Goal: Task Accomplishment & Management: Manage account settings

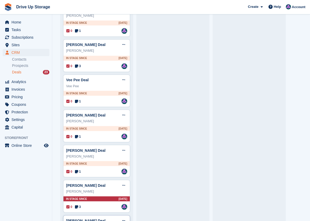
scroll to position [482, 0]
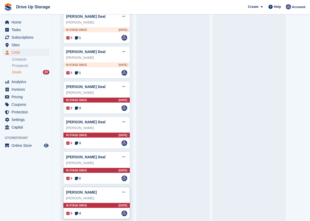
click at [109, 196] on div "Sue Martin" at bounding box center [96, 198] width 61 height 5
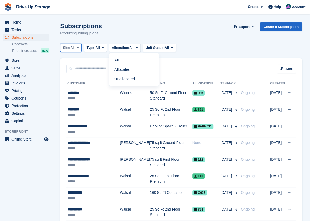
click at [77, 50] on button "Site: All" at bounding box center [71, 48] width 22 height 9
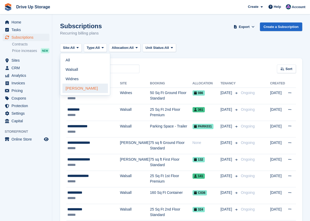
click at [76, 87] on link "[PERSON_NAME]" at bounding box center [86, 88] width 46 height 9
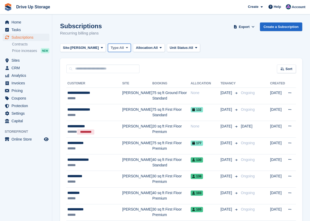
click at [111, 49] on span "Type:" at bounding box center [115, 47] width 9 height 5
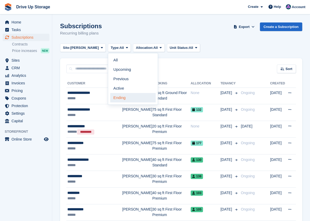
click at [110, 97] on link "Ending" at bounding box center [133, 97] width 46 height 9
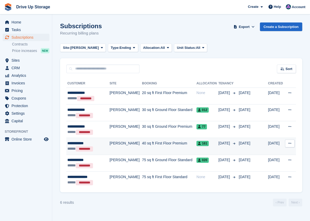
click at [142, 145] on td "40 sq ft First Floor Premium" at bounding box center [169, 146] width 54 height 17
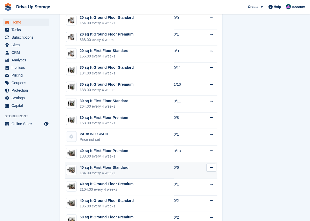
scroll to position [401, 0]
